Goal: Obtain resource: Download file/media

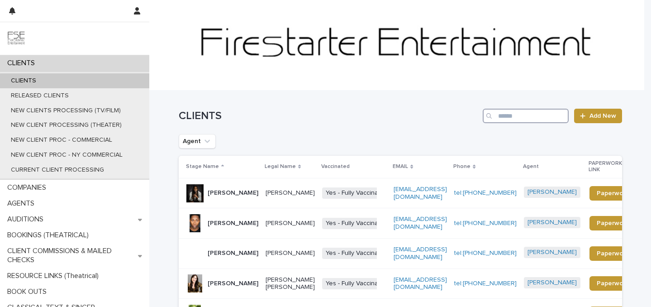
click at [530, 118] on input "Search" at bounding box center [526, 116] width 86 height 14
type input "*******"
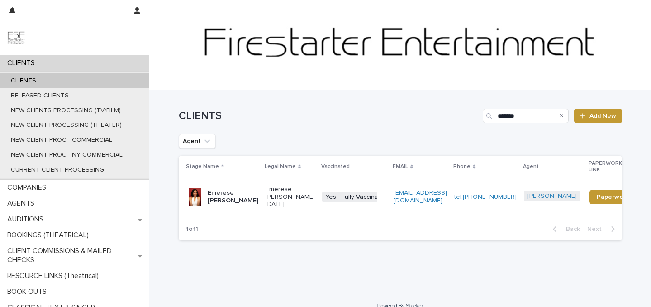
click at [214, 189] on p "Emerese [PERSON_NAME]" at bounding box center [233, 196] width 51 height 15
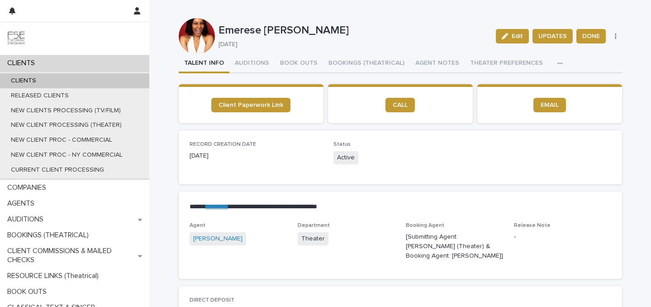
click at [558, 62] on icon "button" at bounding box center [560, 63] width 5 height 6
click at [518, 89] on span "LINKS (REELS, RESUME & BREAKDOWN PROFILES)" at bounding box center [483, 87] width 145 height 6
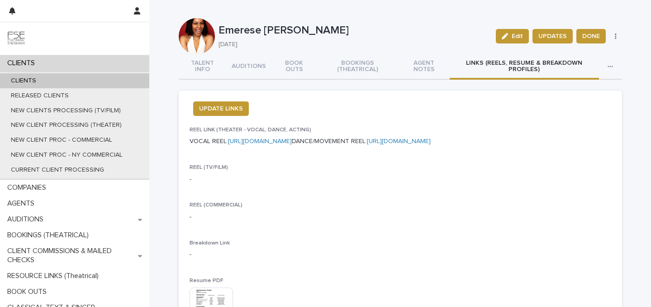
scroll to position [132, 0]
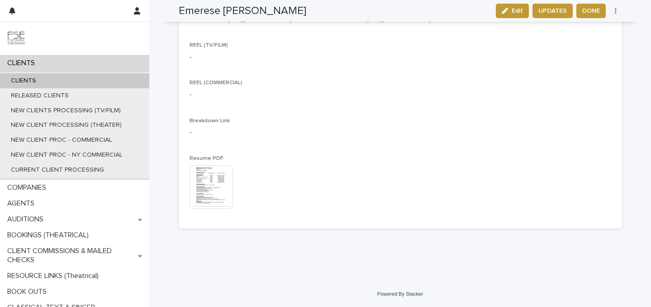
click at [205, 179] on img at bounding box center [211, 186] width 43 height 43
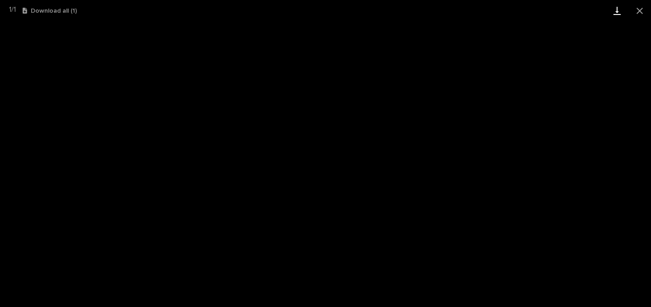
click at [617, 10] on link "Download" at bounding box center [617, 10] width 23 height 21
click at [642, 11] on button "Close gallery" at bounding box center [640, 10] width 23 height 21
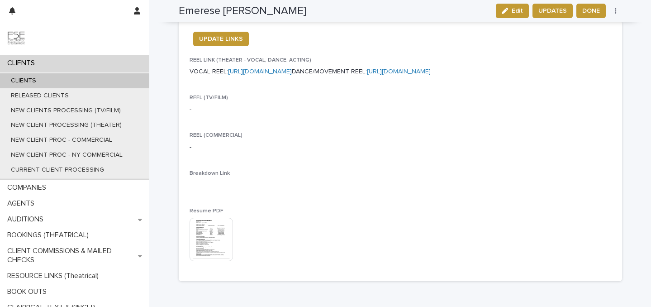
scroll to position [0, 0]
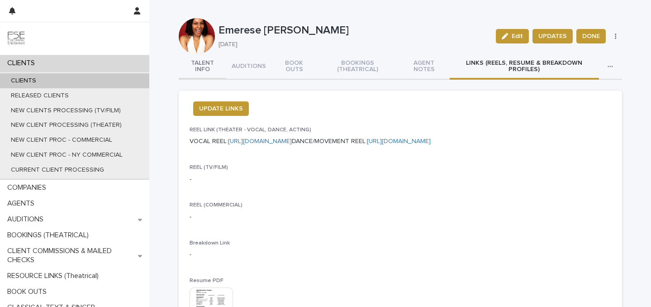
click at [202, 71] on button "TALENT INFO" at bounding box center [203, 66] width 48 height 25
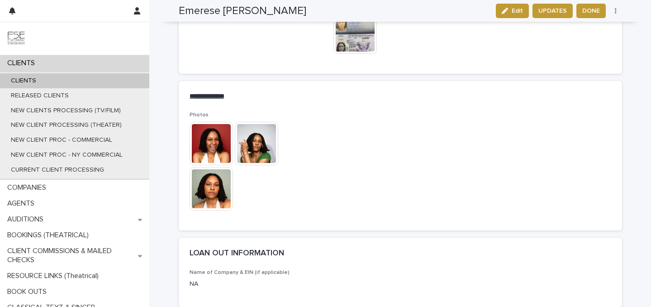
scroll to position [1238, 0]
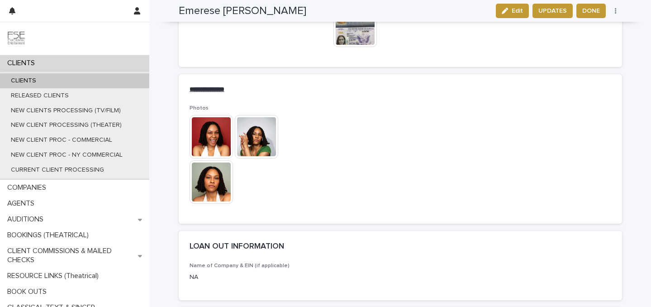
click at [210, 176] on img at bounding box center [211, 181] width 43 height 43
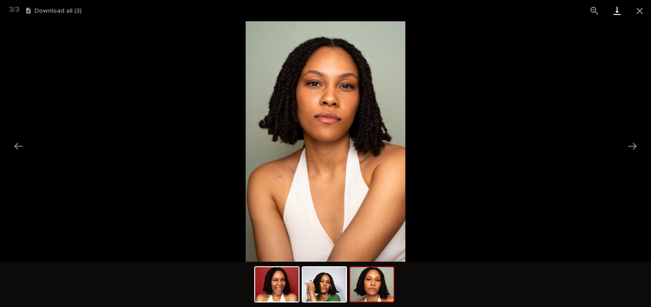
click at [613, 12] on link "Download" at bounding box center [617, 10] width 23 height 21
